Goal: Book appointment/travel/reservation

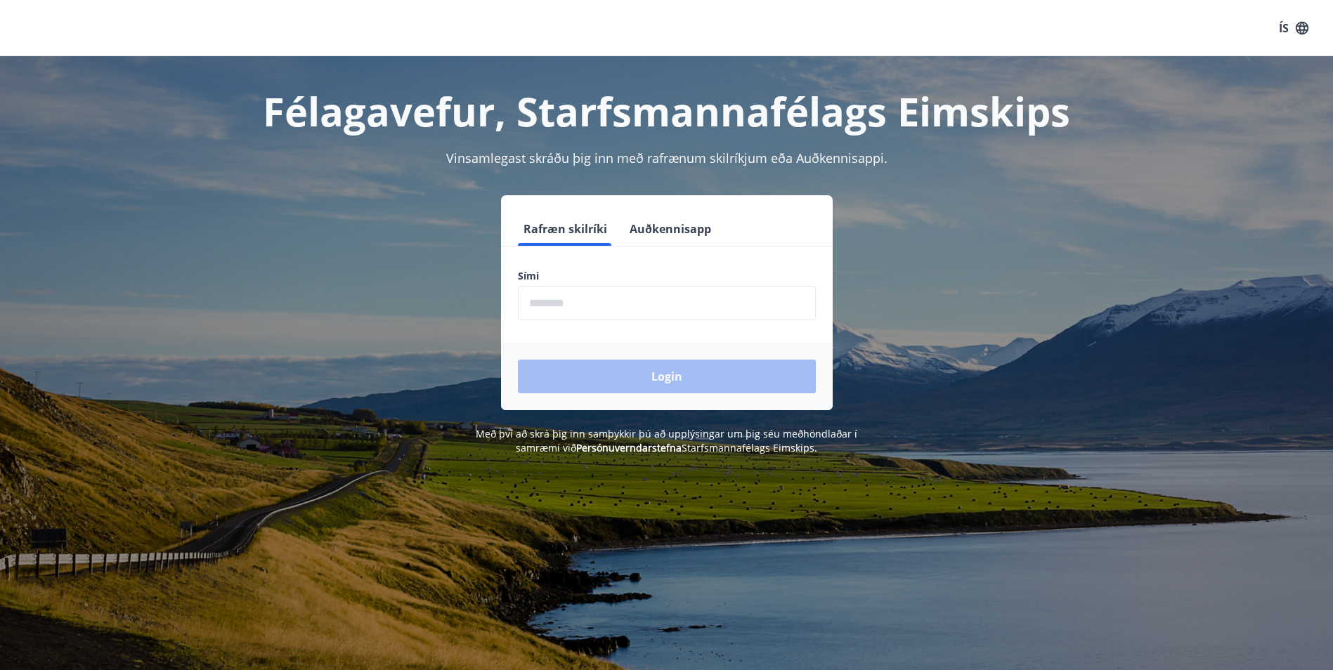
click at [653, 318] on input "phone" at bounding box center [667, 303] width 298 height 34
type input "********"
click at [653, 375] on button "Login" at bounding box center [667, 377] width 298 height 34
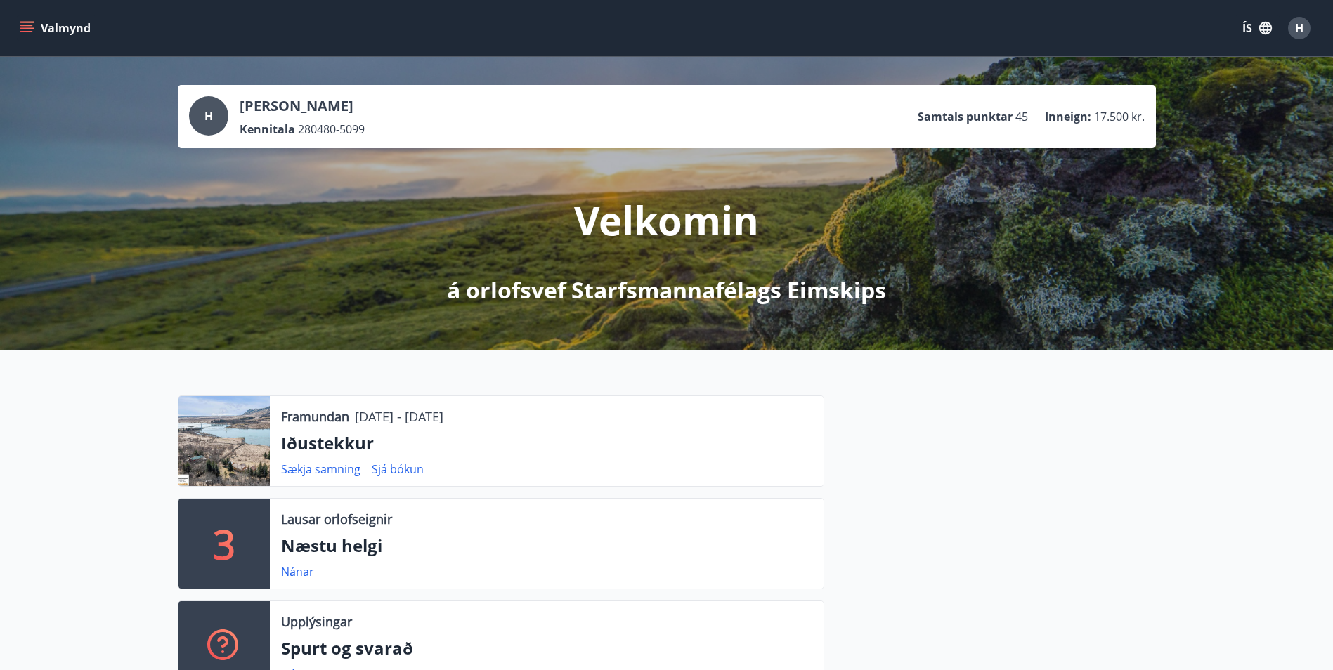
click at [24, 25] on icon "menu" at bounding box center [26, 25] width 13 height 1
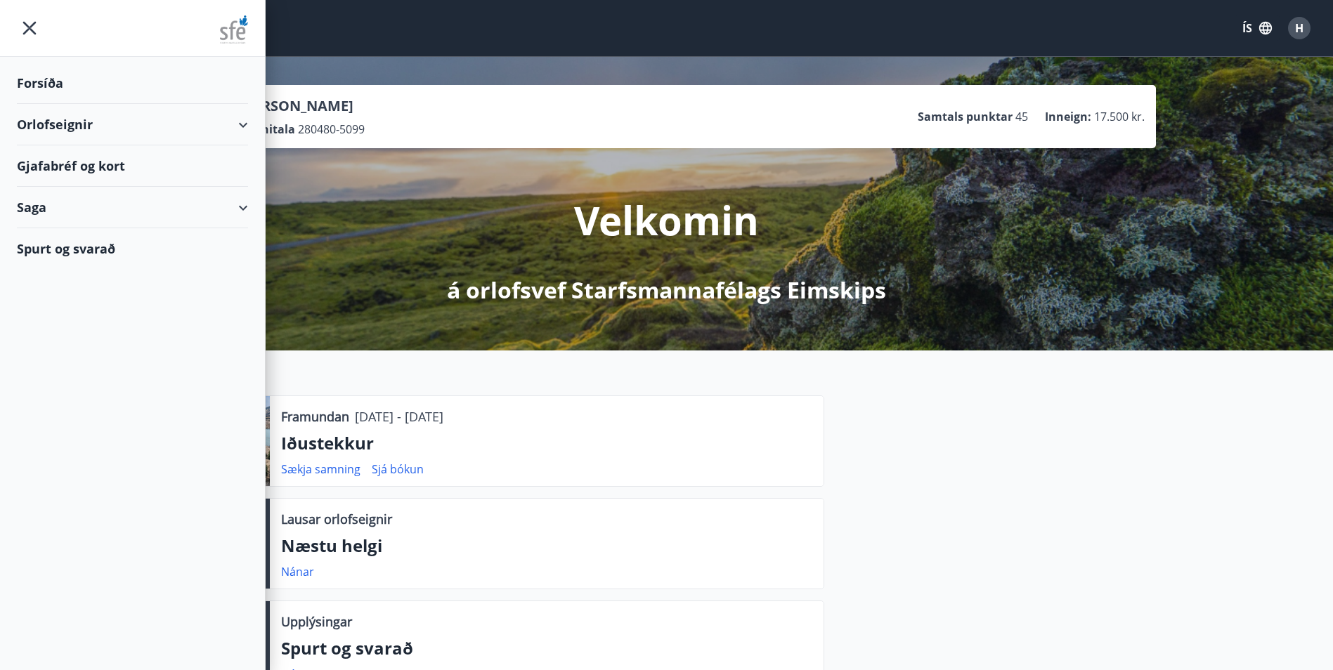
click at [40, 117] on div "Orlofseignir" at bounding box center [132, 124] width 231 height 41
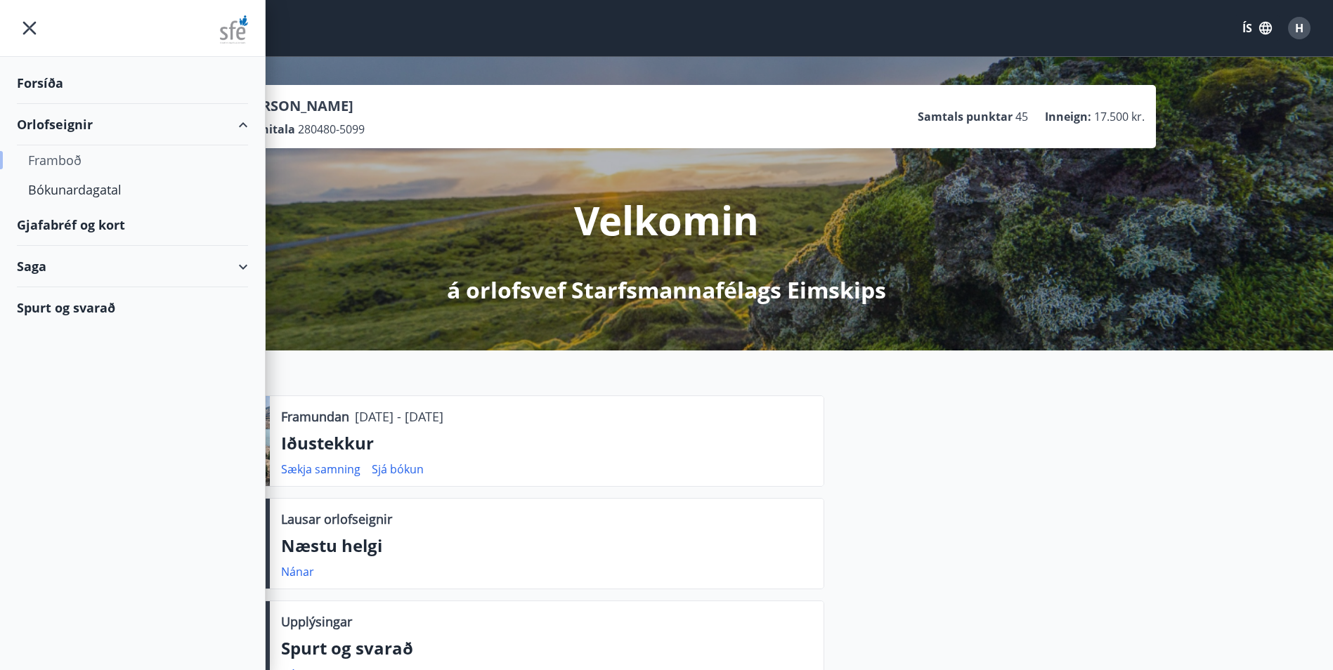
click at [51, 155] on div "Framboð" at bounding box center [132, 160] width 209 height 30
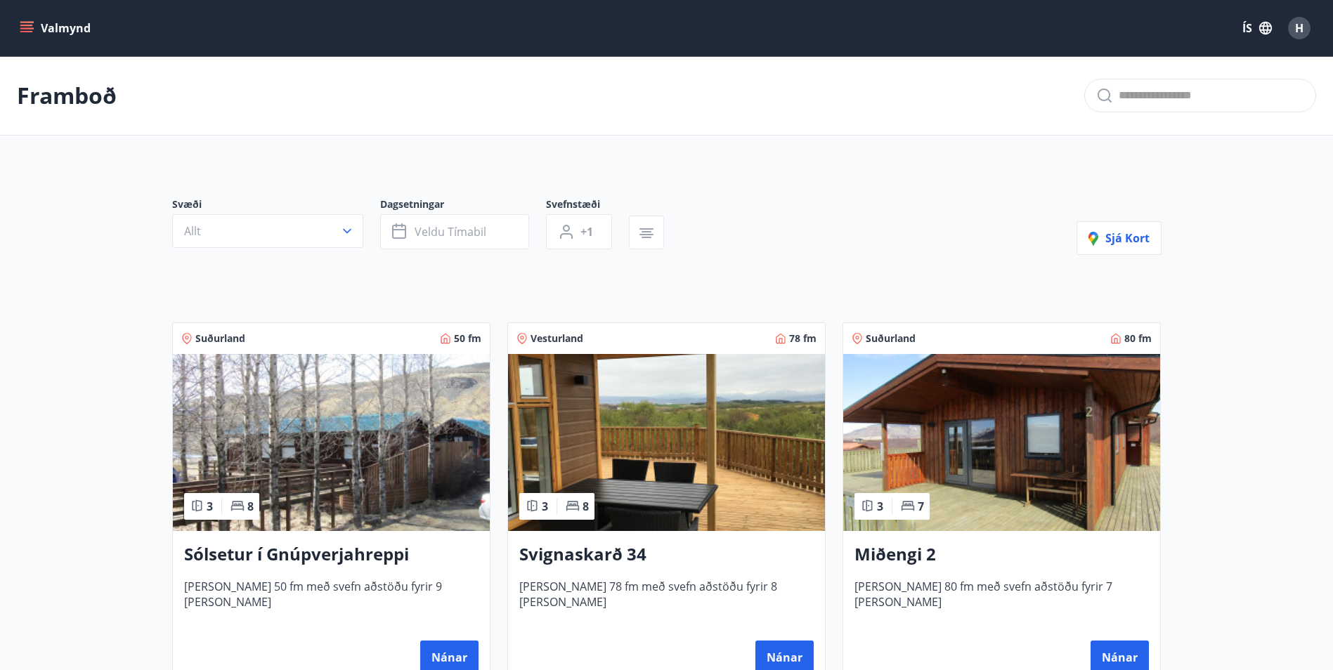
click at [27, 26] on icon "menu" at bounding box center [26, 25] width 13 height 1
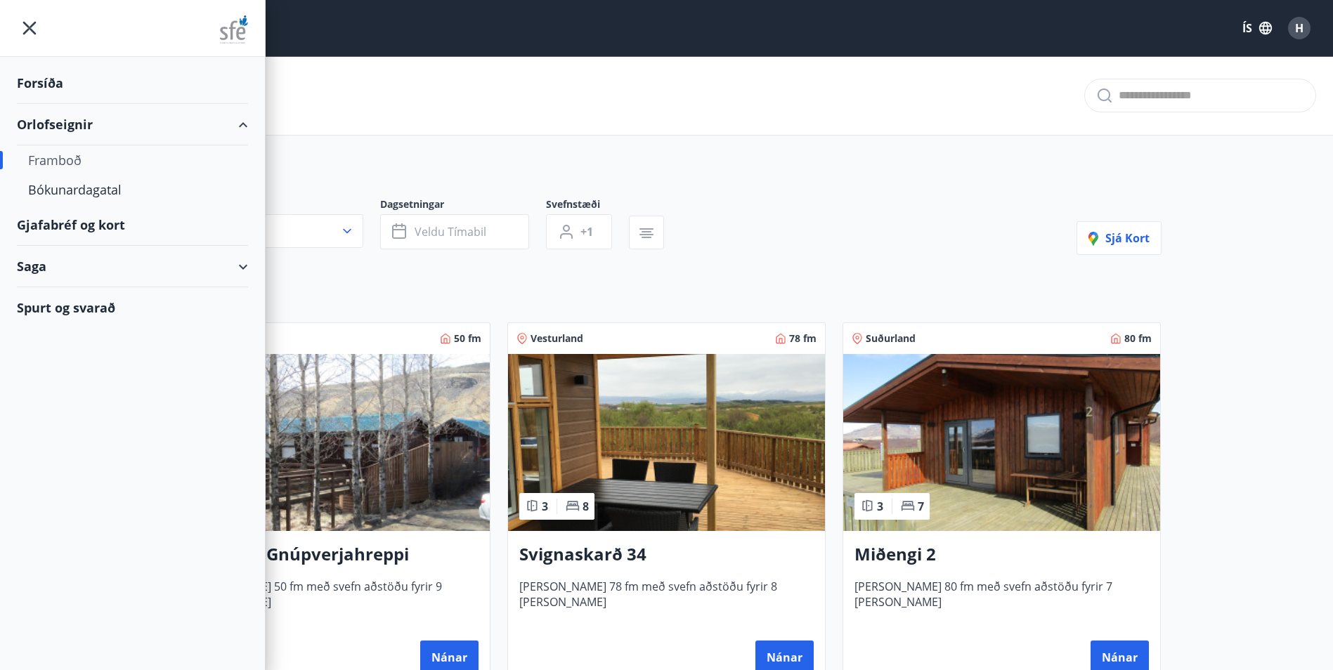
click at [32, 82] on div "Forsíða" at bounding box center [132, 83] width 231 height 41
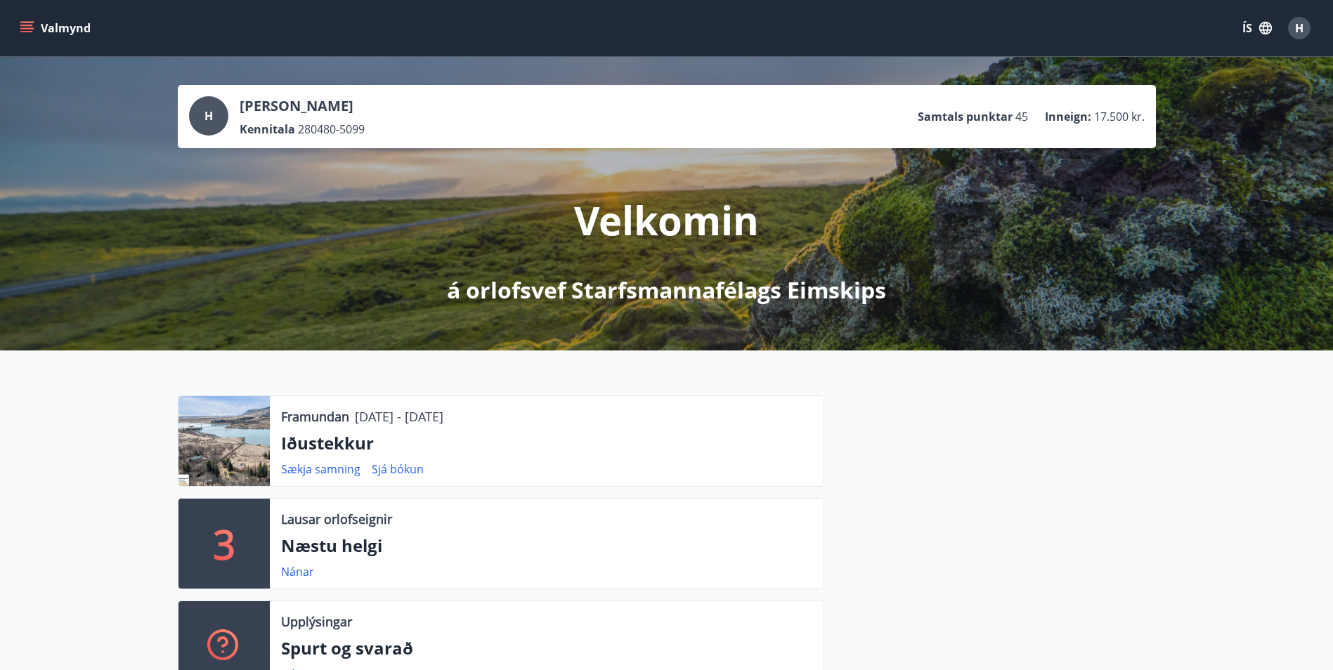
click at [17, 26] on button "Valmynd" at bounding box center [56, 27] width 79 height 25
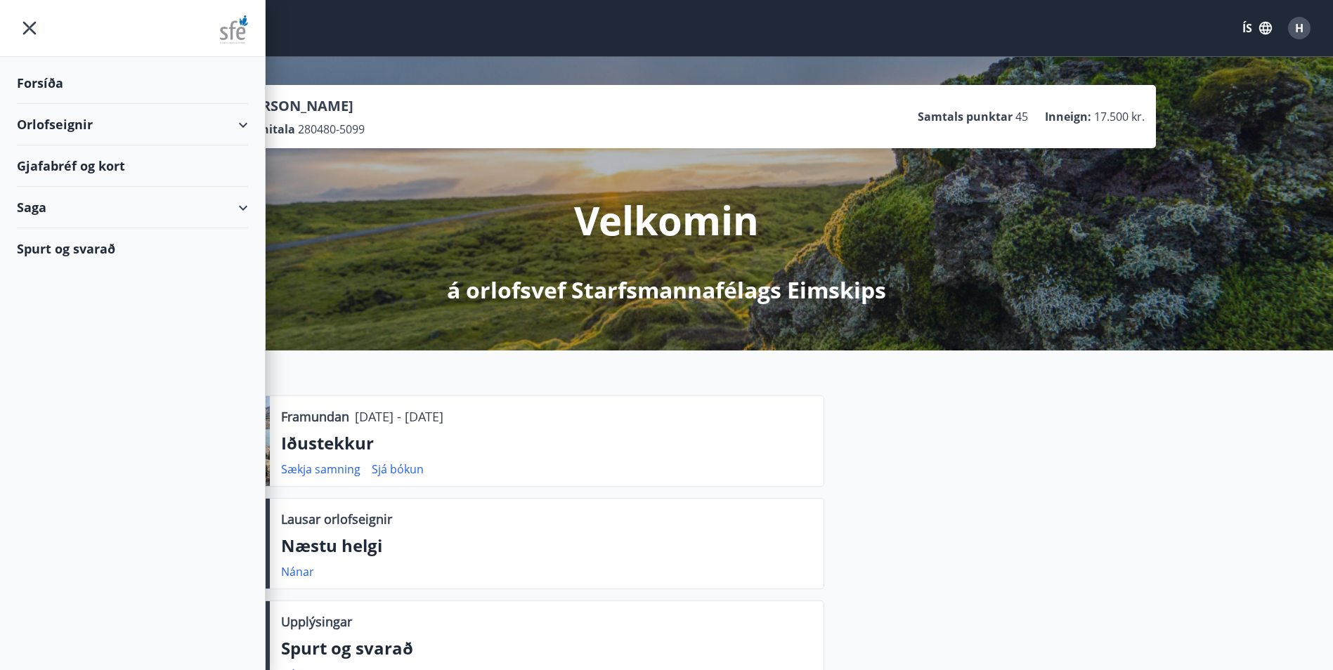
click at [63, 163] on div "Gjafabréf og kort" at bounding box center [132, 165] width 231 height 41
click at [1018, 417] on div at bounding box center [990, 550] width 332 height 308
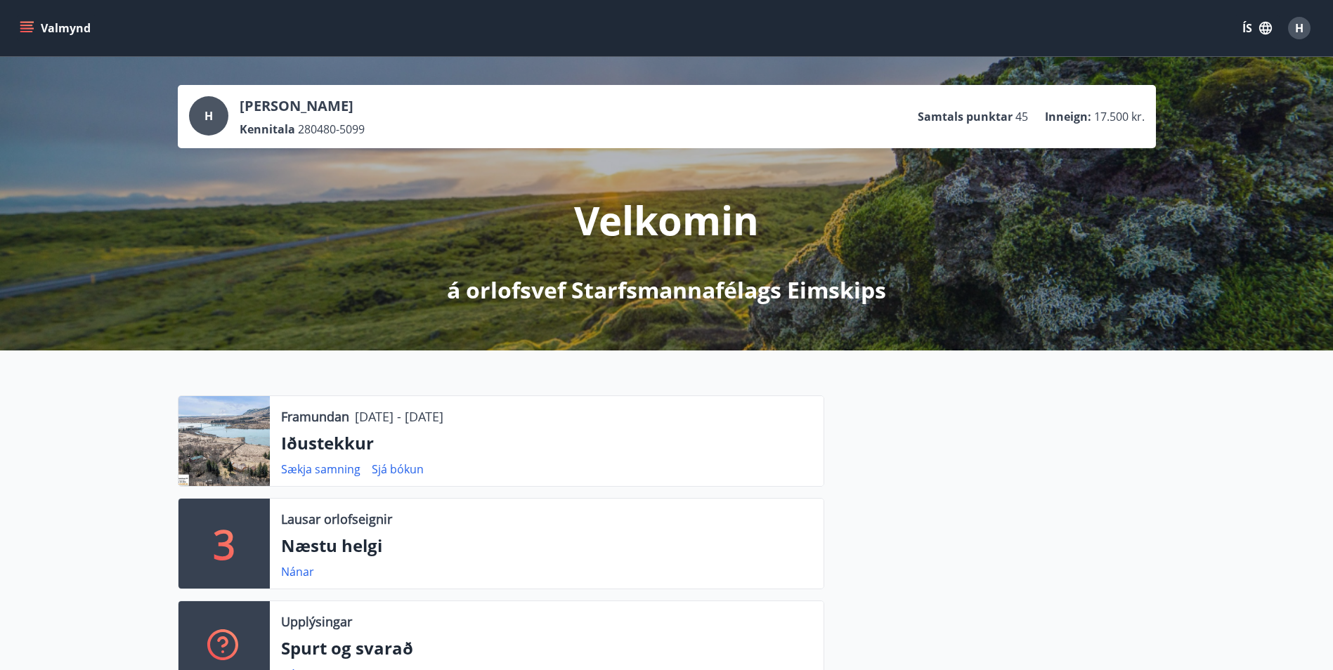
click at [25, 29] on icon "menu" at bounding box center [27, 27] width 15 height 1
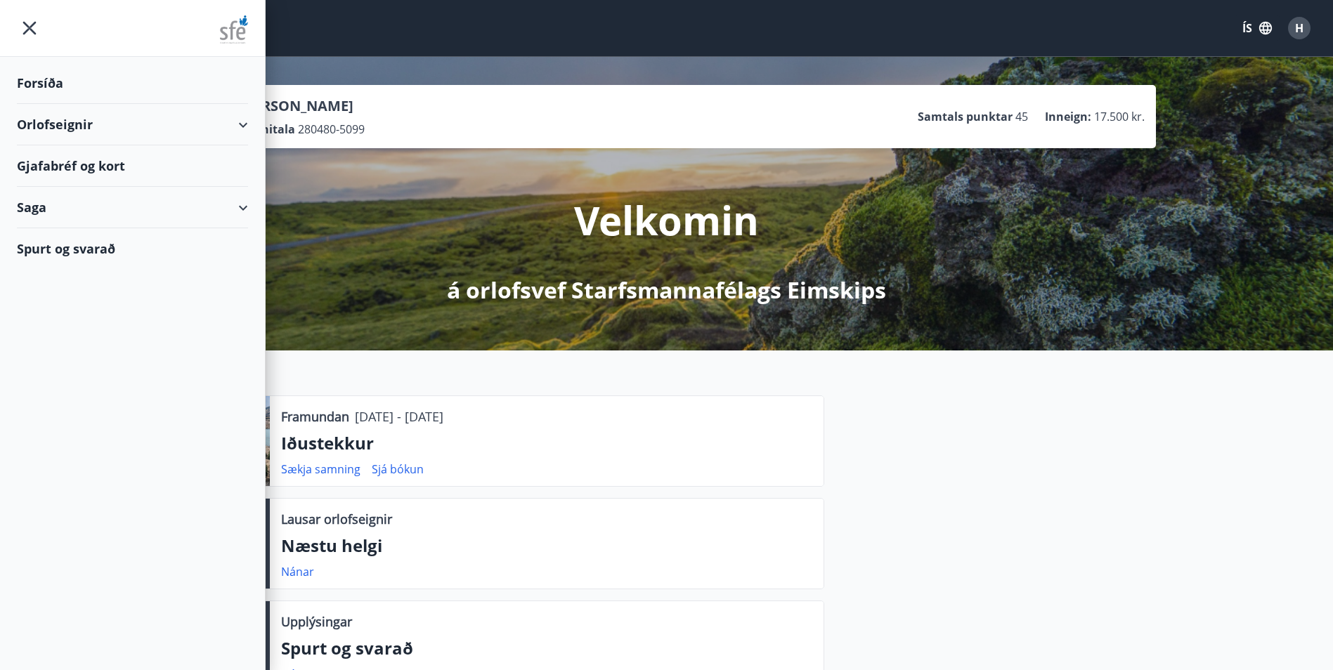
click at [57, 124] on div "Orlofseignir" at bounding box center [132, 124] width 231 height 41
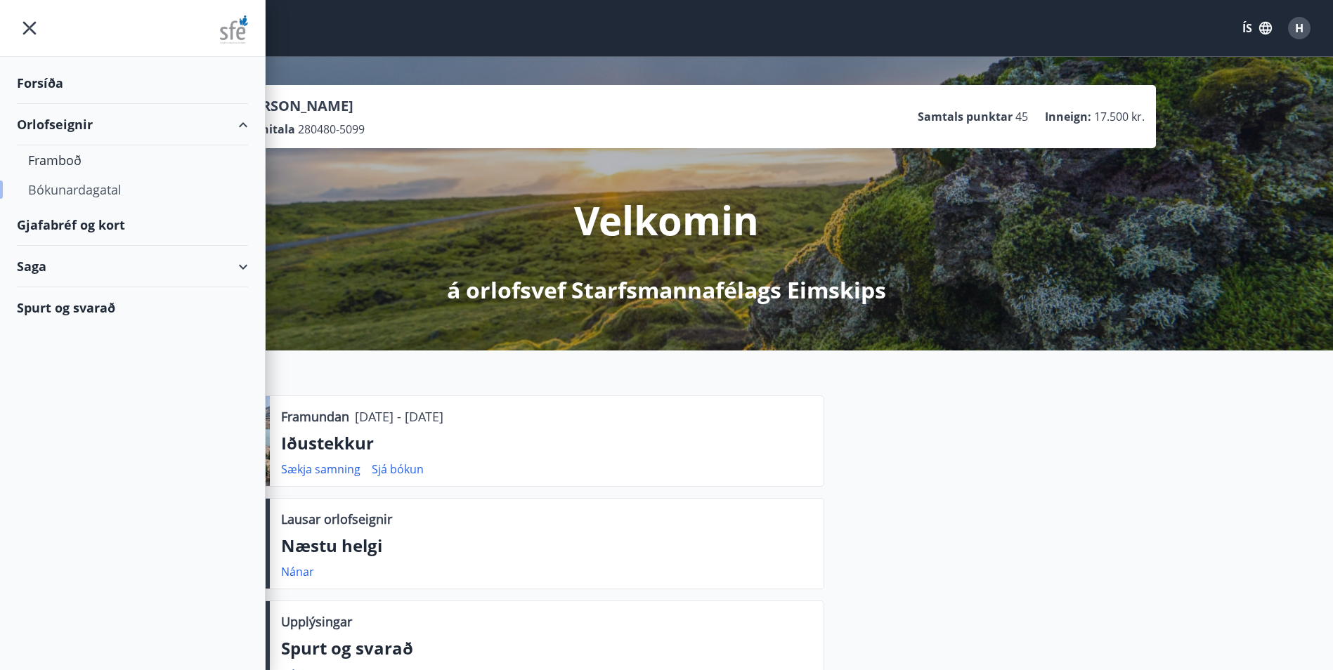
click at [56, 191] on div "Bókunardagatal" at bounding box center [132, 190] width 209 height 30
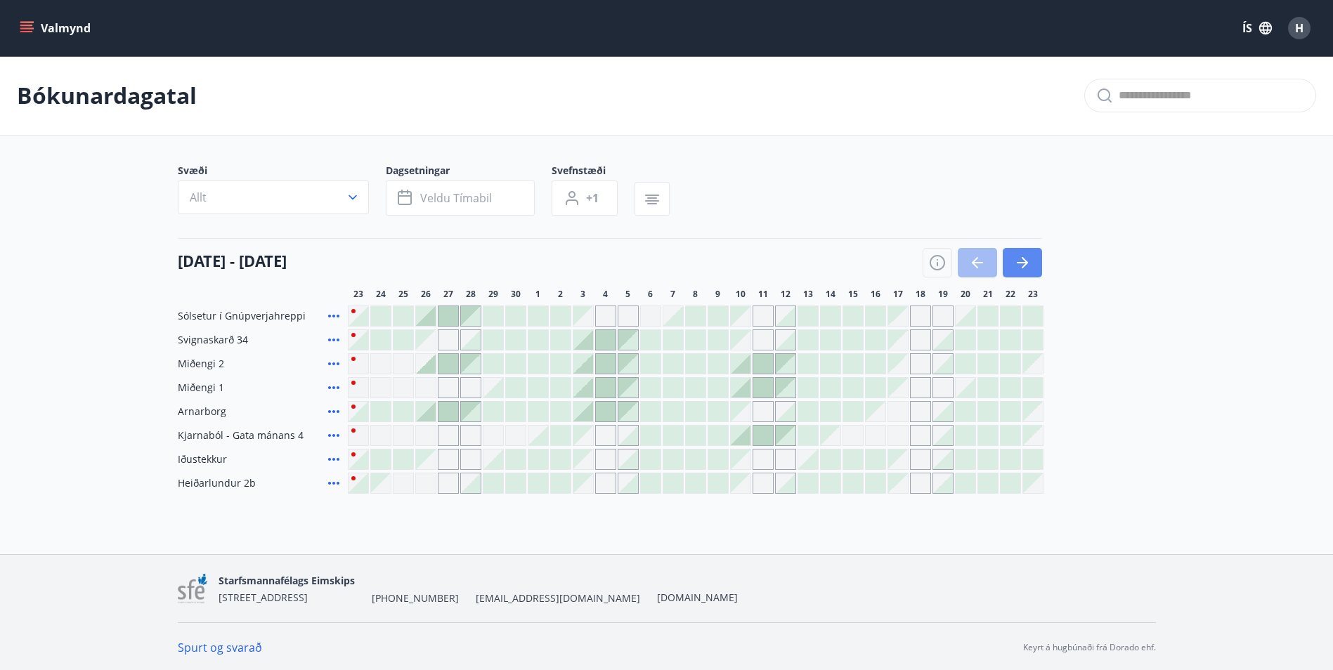
click at [1036, 261] on button "button" at bounding box center [1022, 263] width 39 height 30
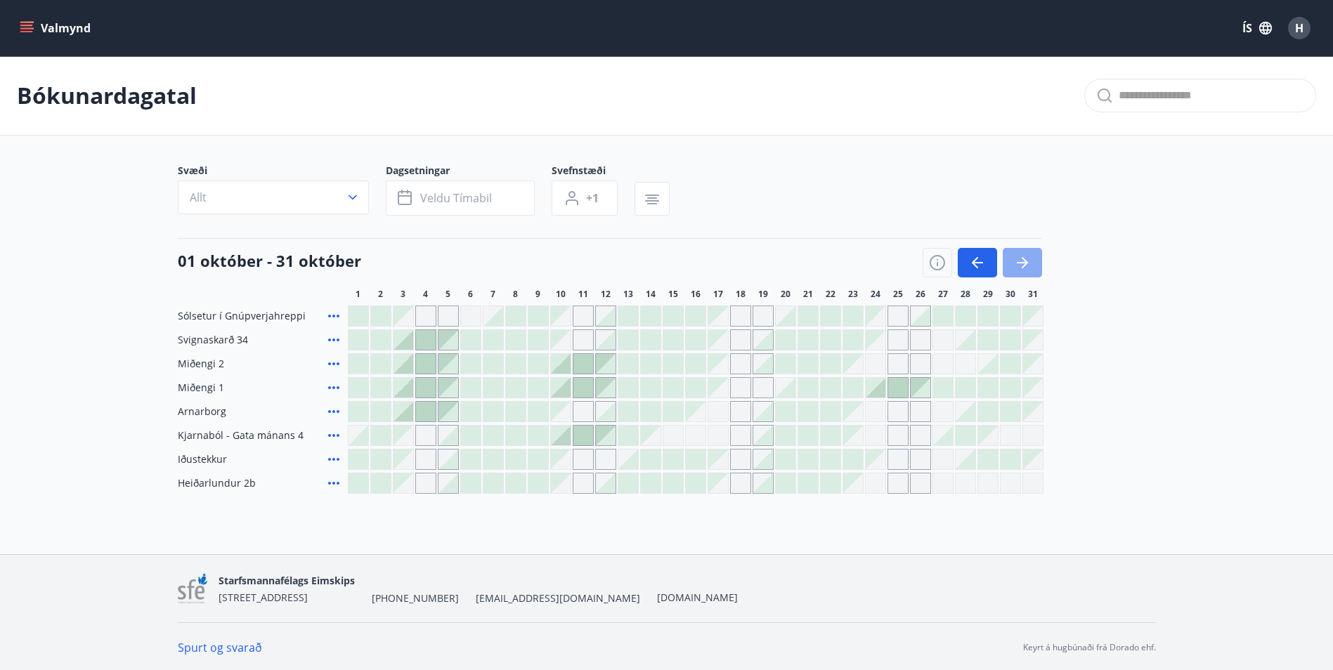
click at [1031, 268] on button "button" at bounding box center [1022, 263] width 39 height 30
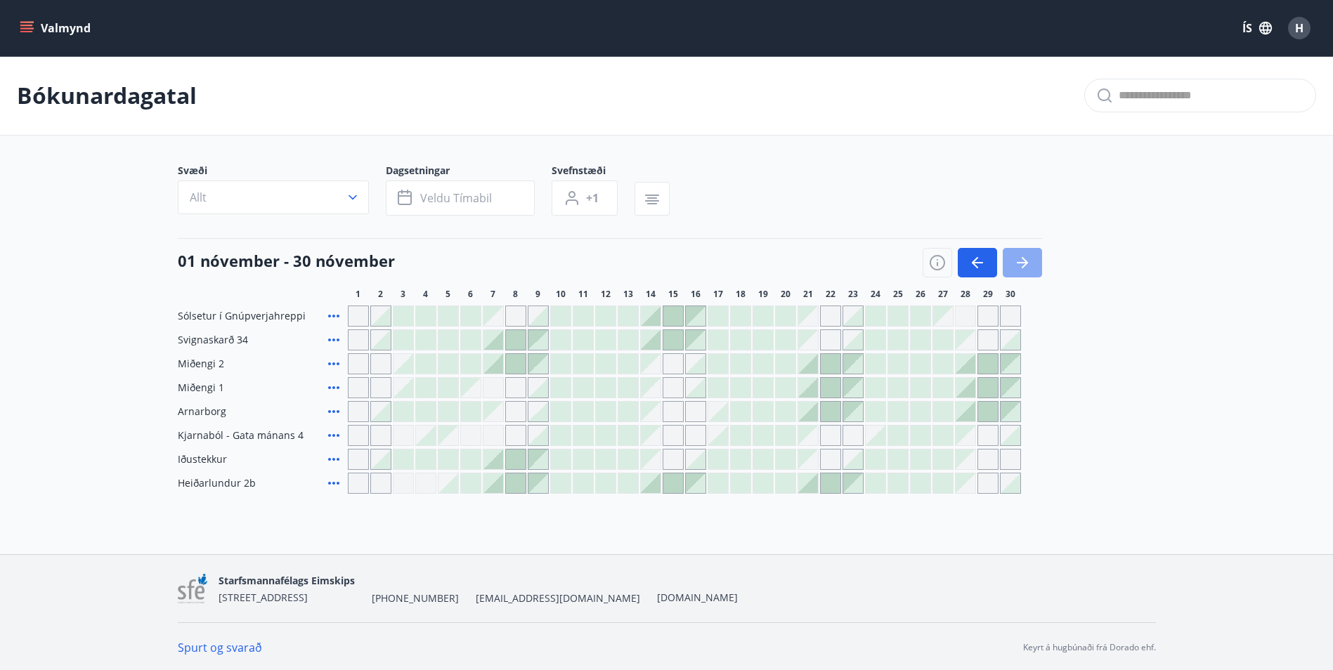
click at [1031, 268] on button "button" at bounding box center [1022, 263] width 39 height 30
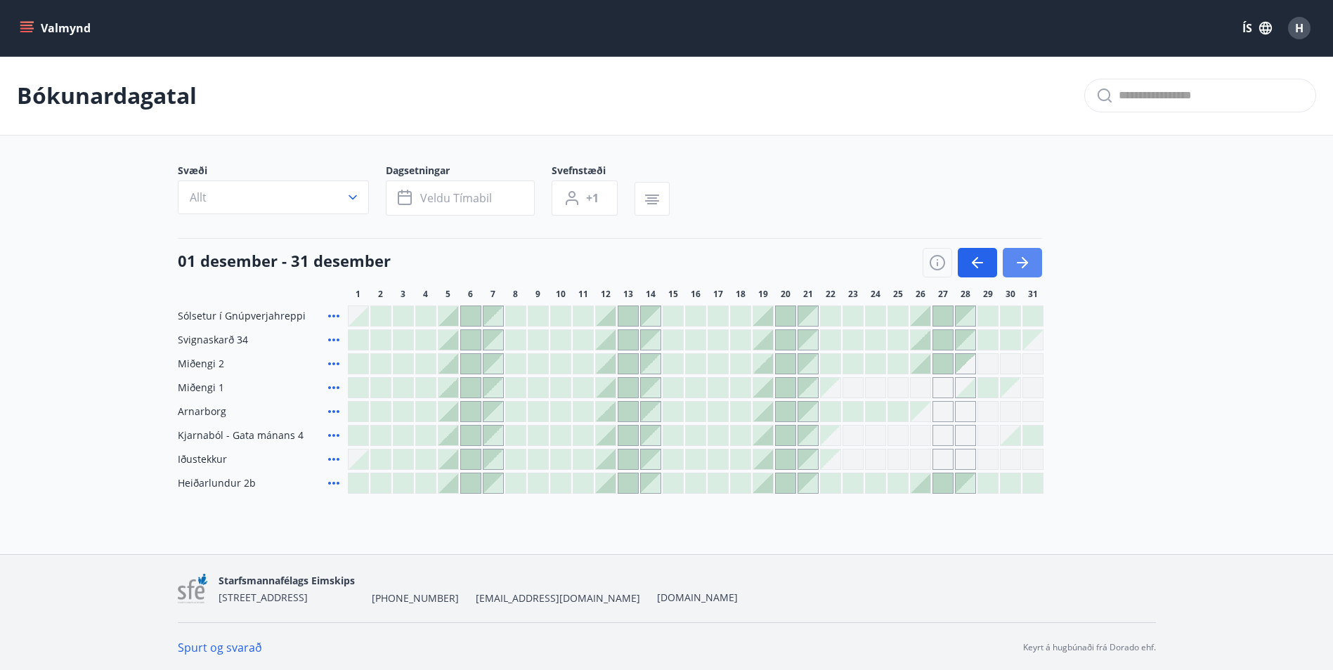
click at [1031, 268] on button "button" at bounding box center [1022, 263] width 39 height 30
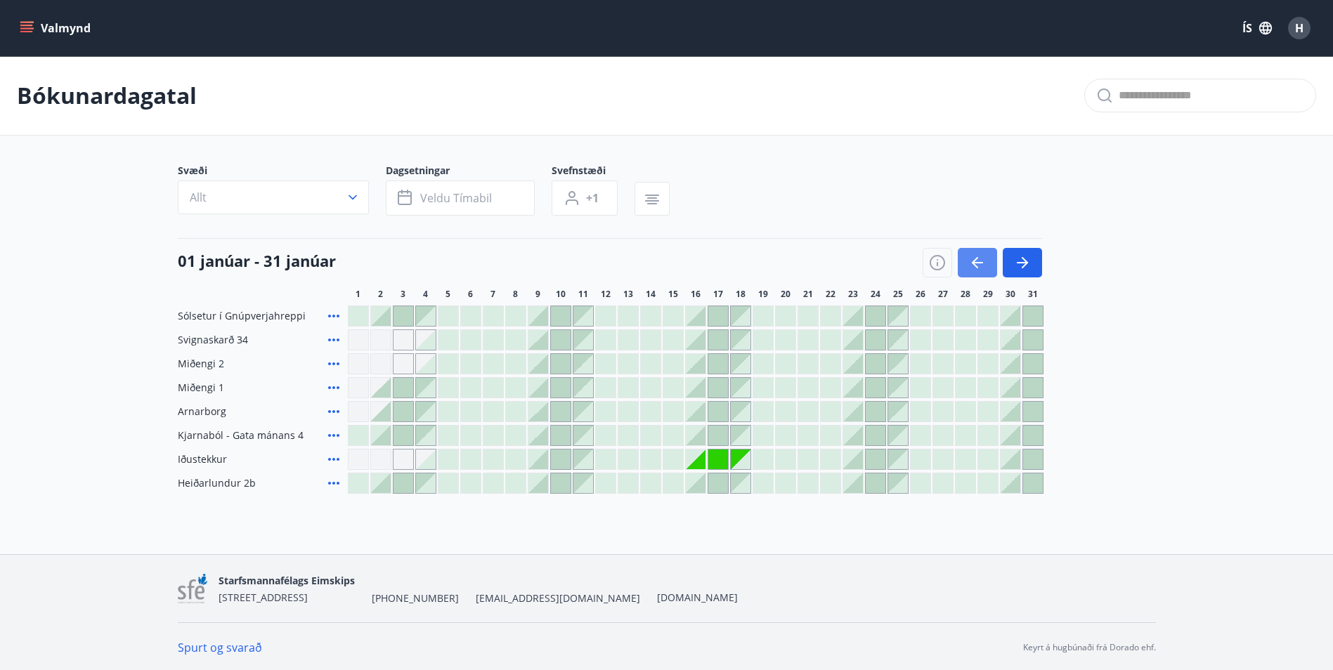
click at [981, 266] on icon "button" at bounding box center [977, 262] width 17 height 17
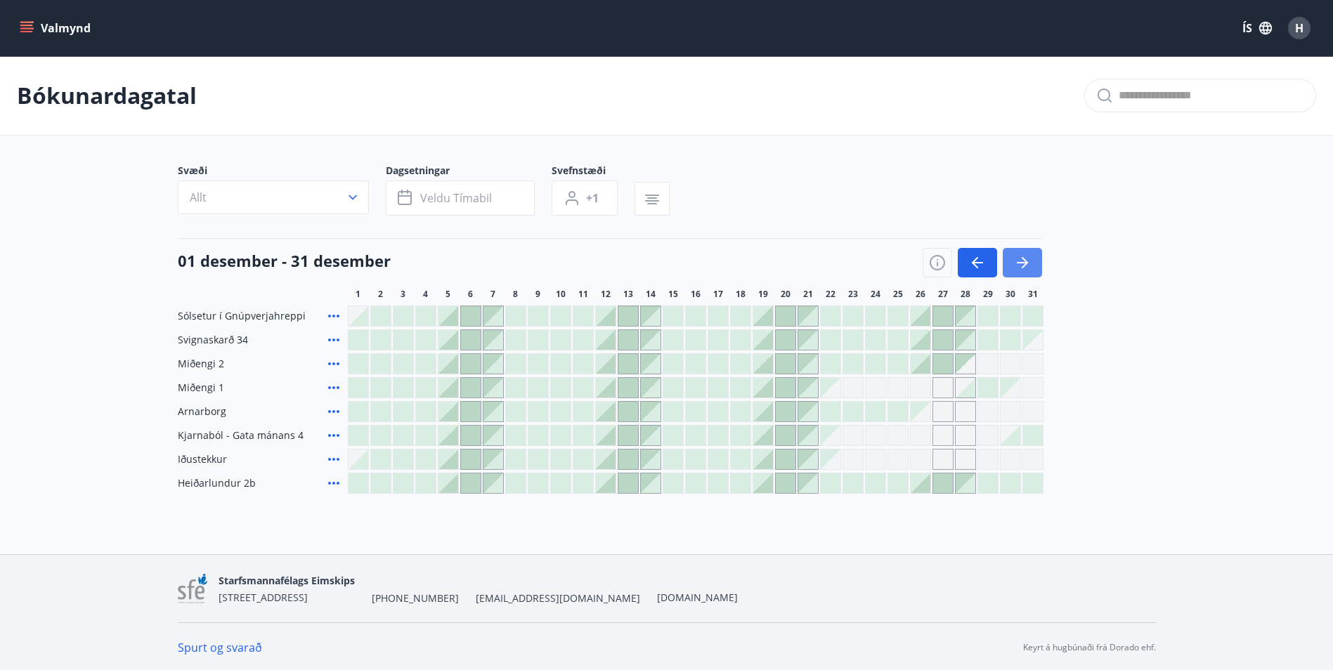
click at [1022, 262] on icon "button" at bounding box center [1022, 262] width 11 height 1
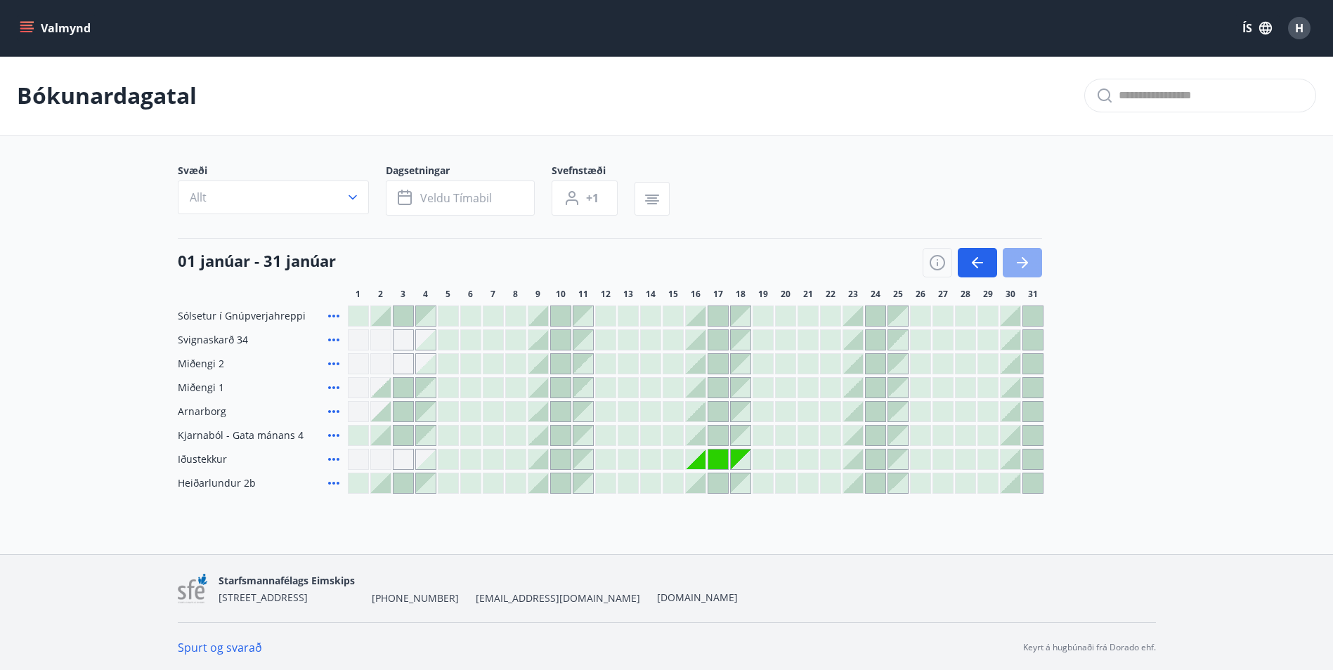
click at [1022, 262] on icon "button" at bounding box center [1022, 262] width 11 height 1
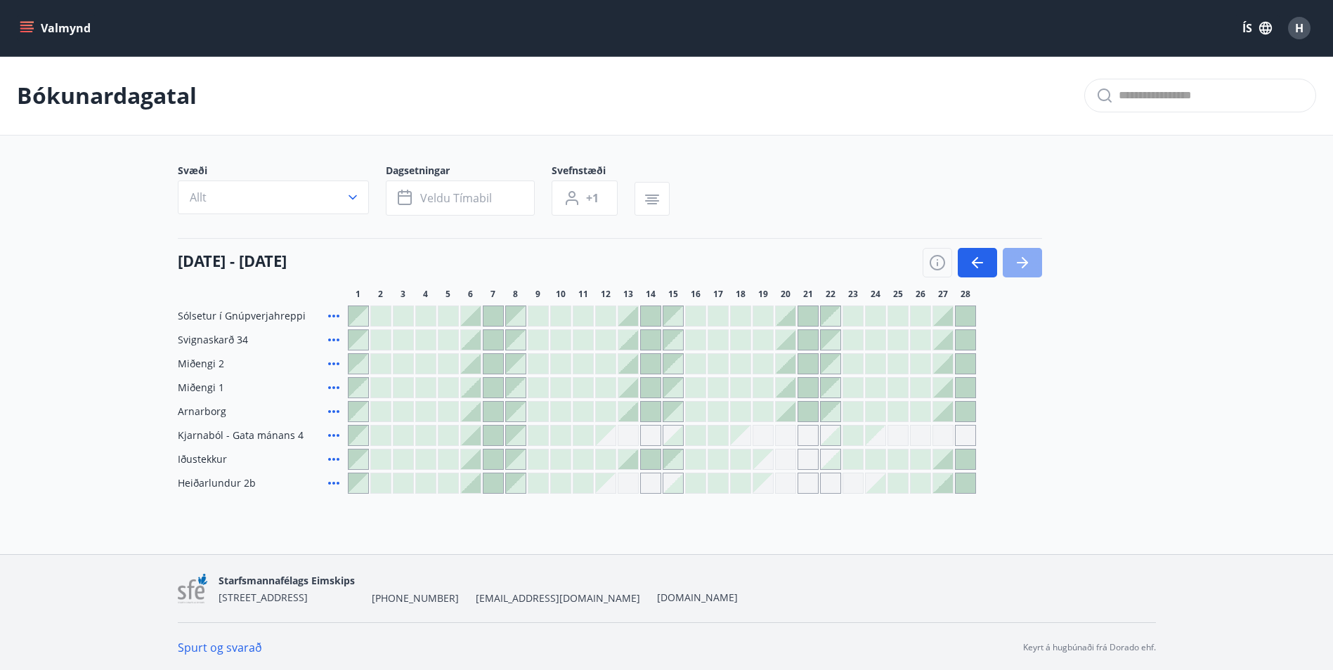
click at [1022, 262] on icon "button" at bounding box center [1022, 262] width 11 height 1
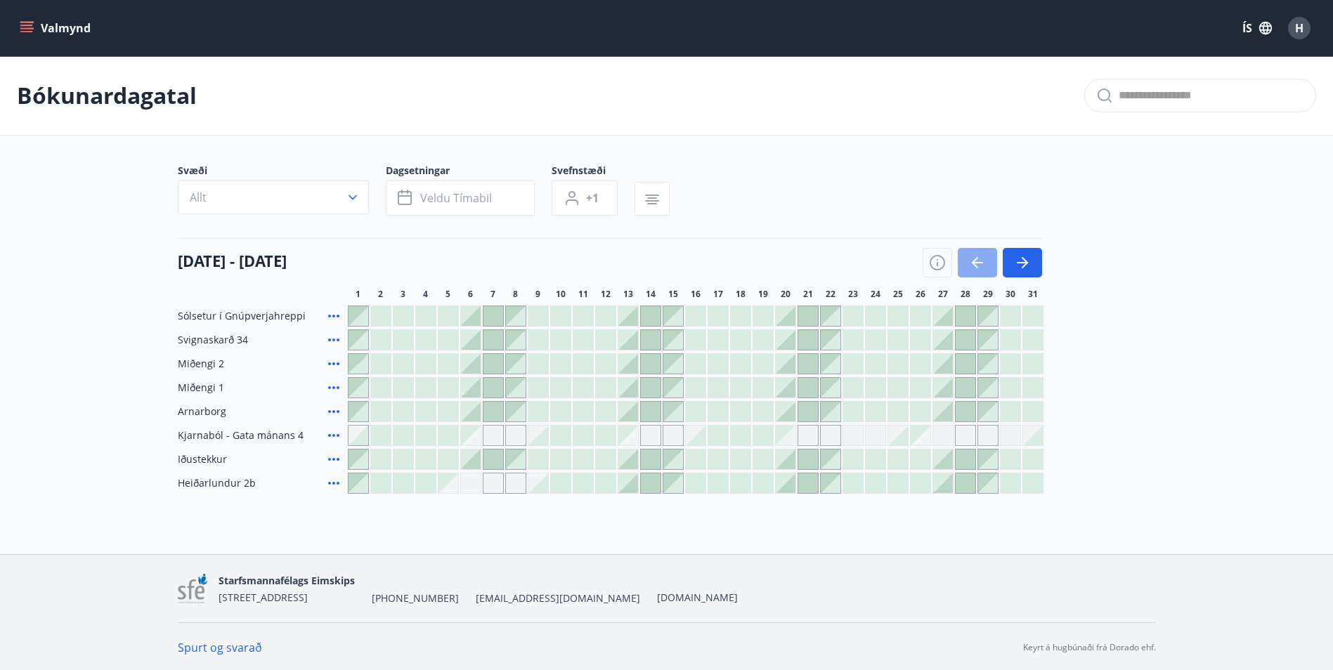
click at [976, 263] on icon "button" at bounding box center [977, 262] width 11 height 1
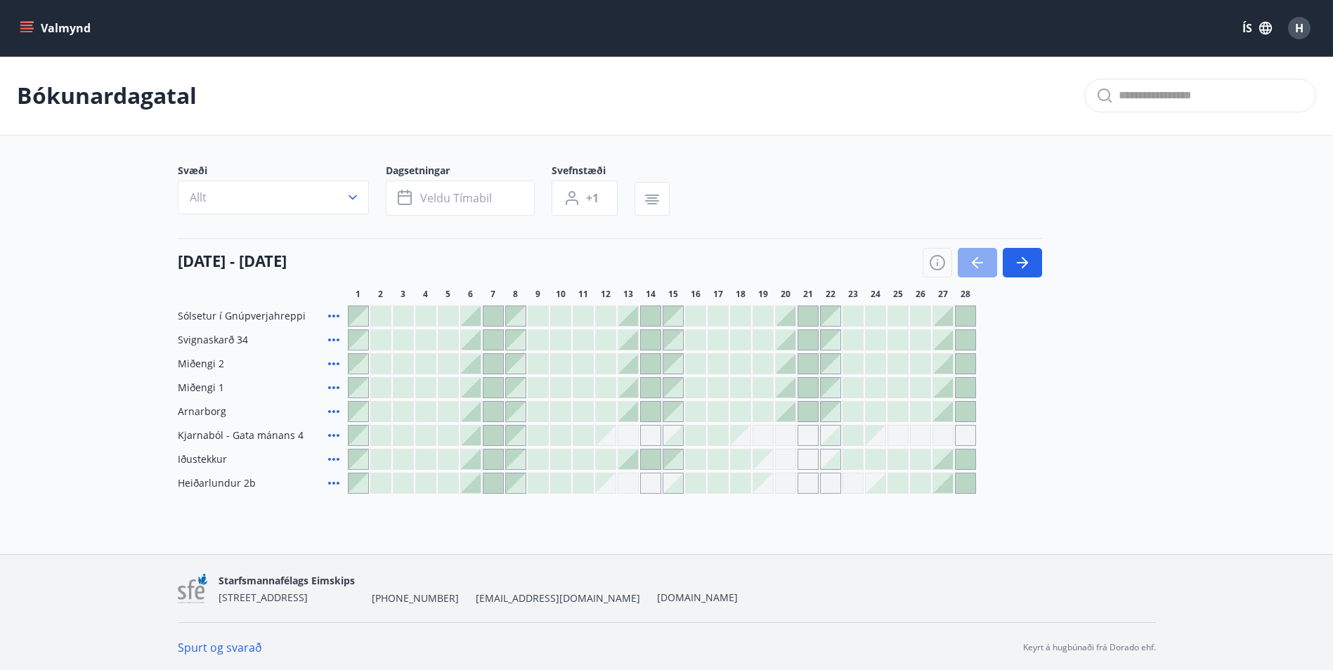
click at [976, 263] on icon "button" at bounding box center [977, 262] width 11 height 1
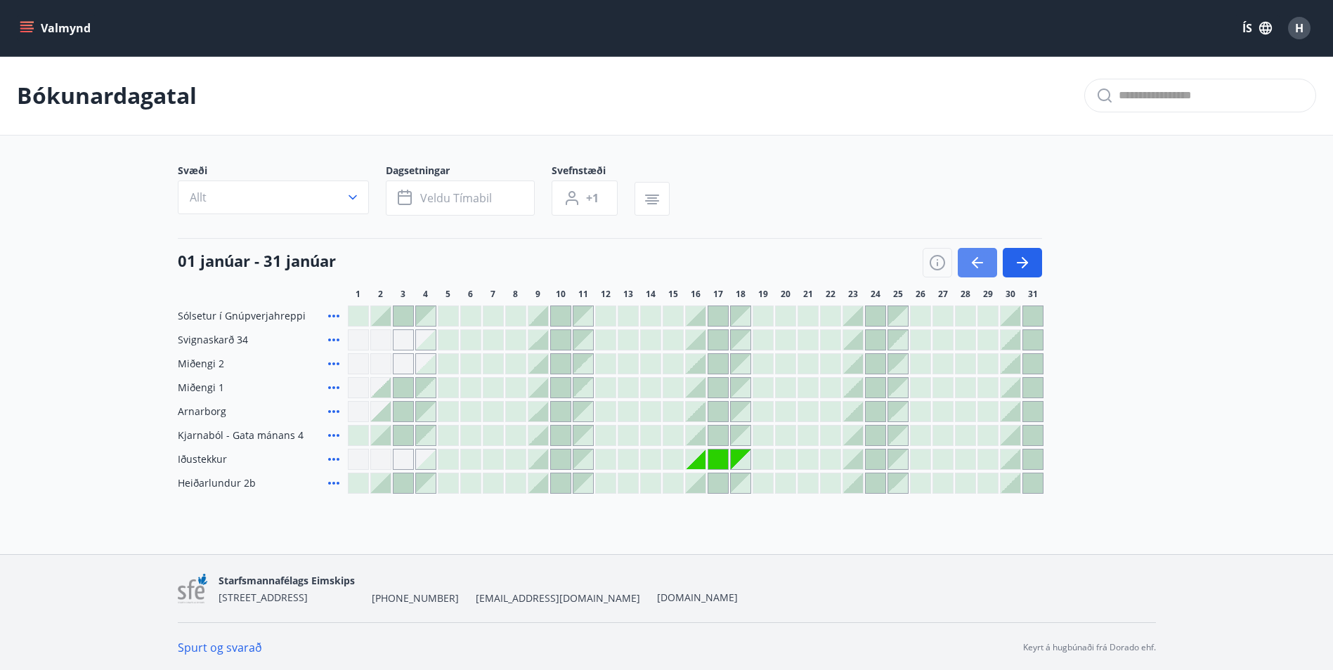
click at [976, 263] on icon "button" at bounding box center [977, 262] width 11 height 1
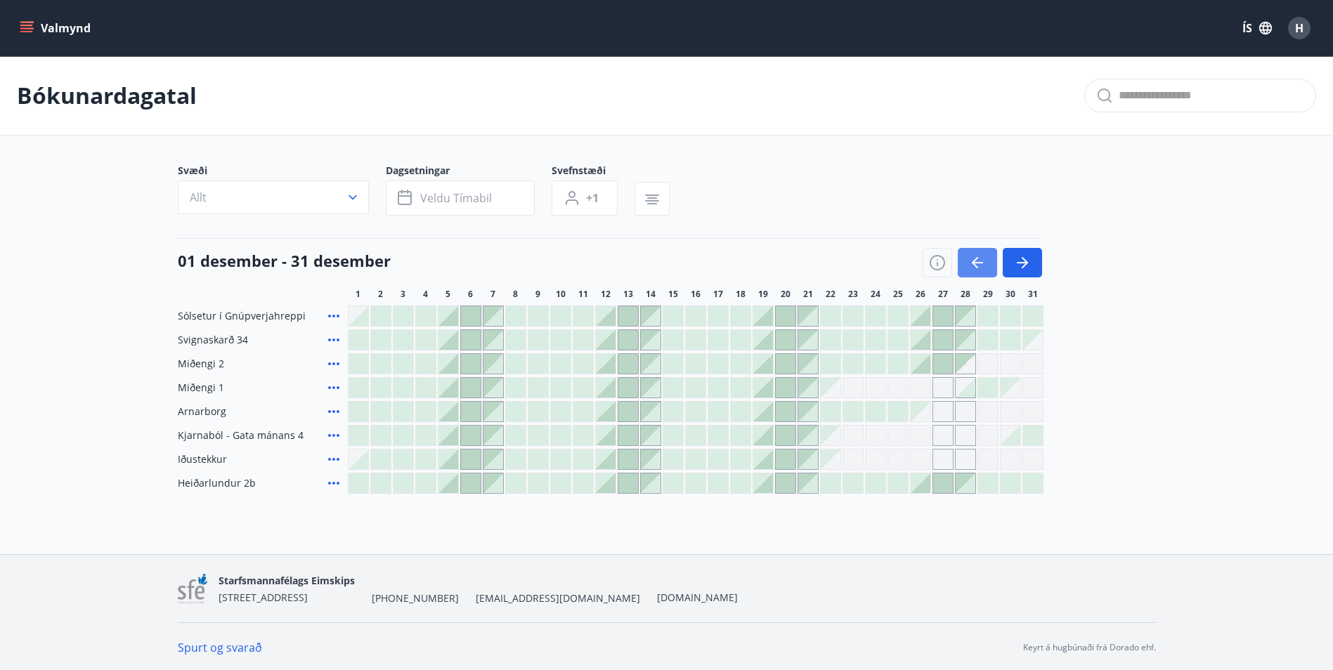
click at [976, 263] on icon "button" at bounding box center [977, 262] width 11 height 1
